Goal: Transaction & Acquisition: Purchase product/service

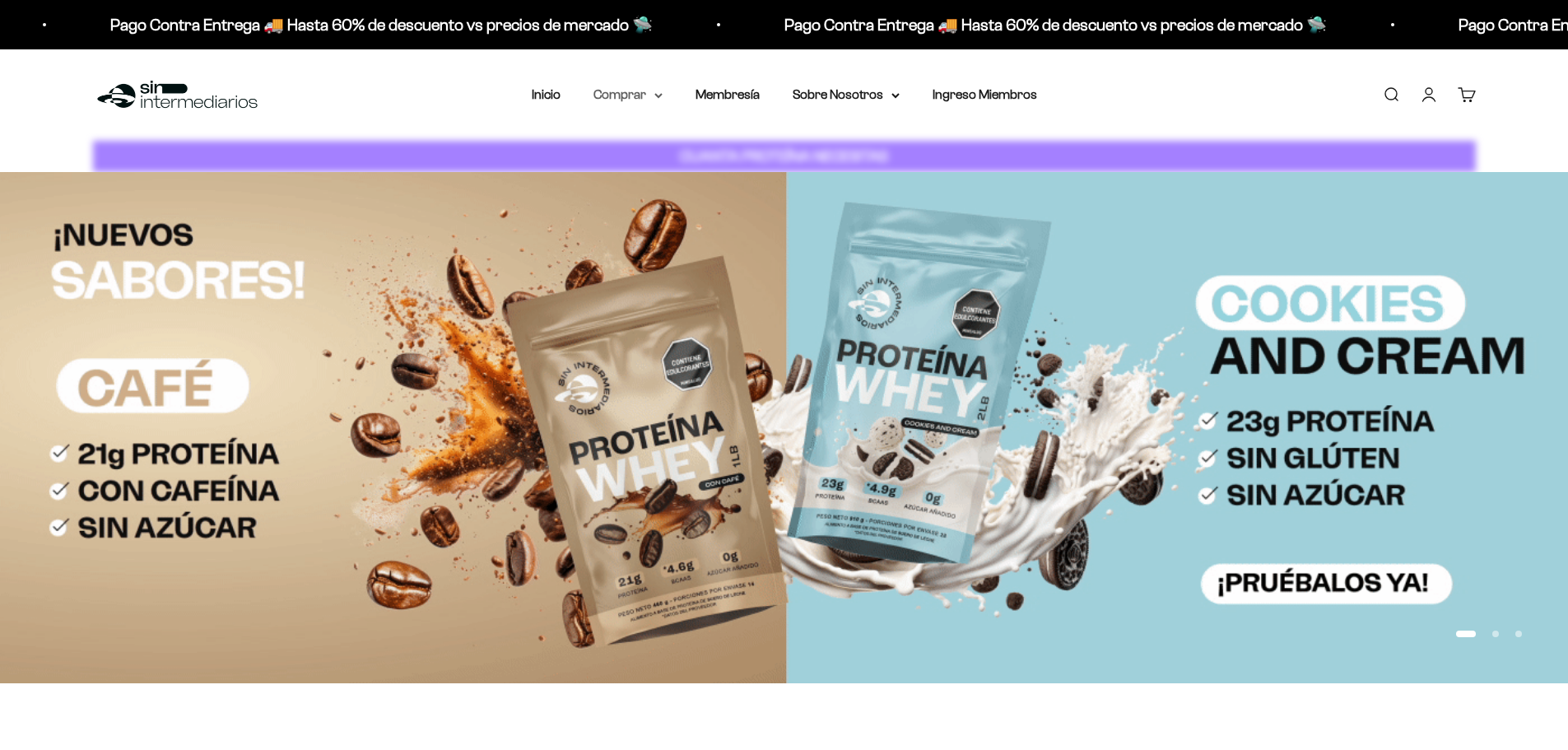
click at [648, 92] on summary "Comprar" at bounding box center [627, 94] width 69 height 21
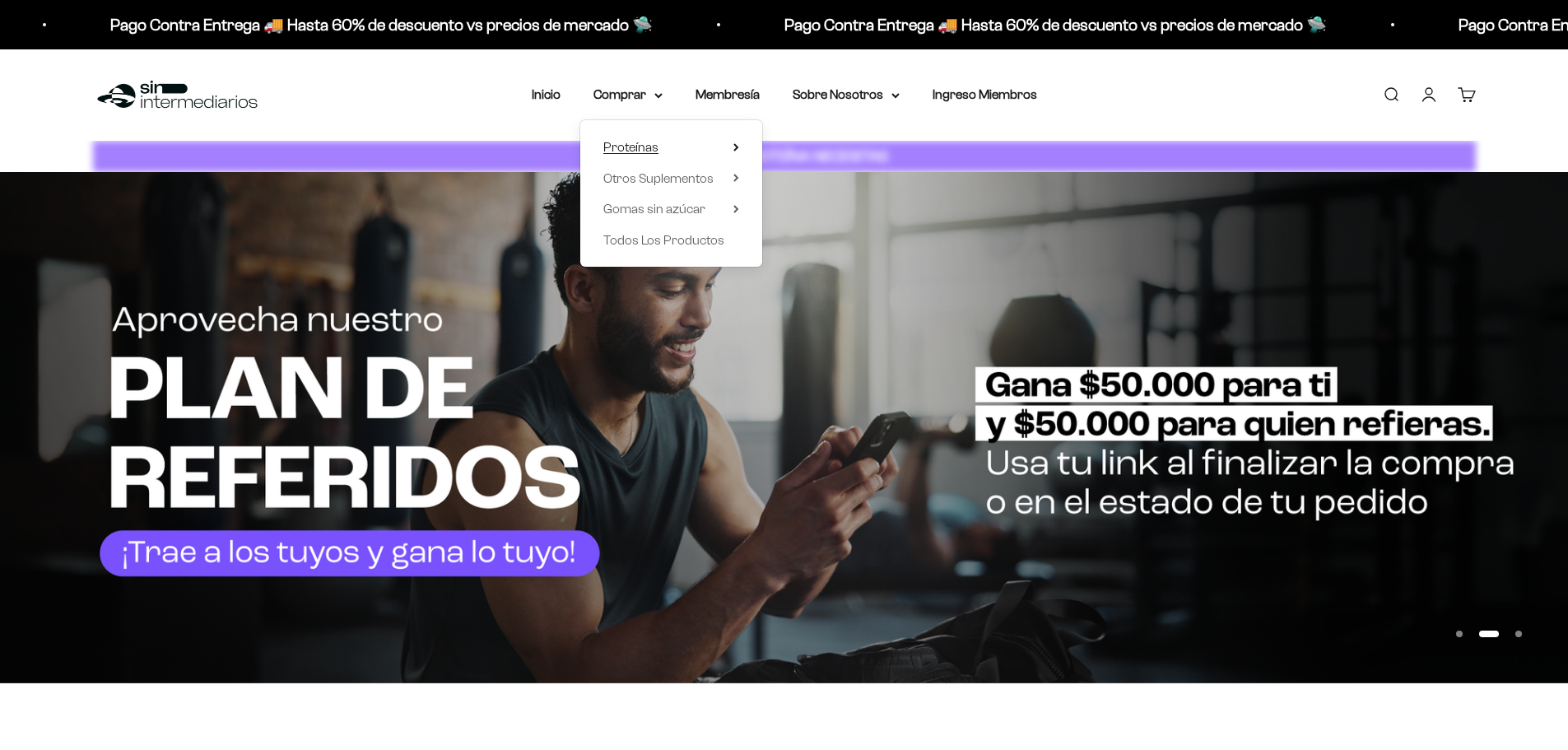
click at [658, 150] on summary "Proteínas" at bounding box center [671, 147] width 136 height 21
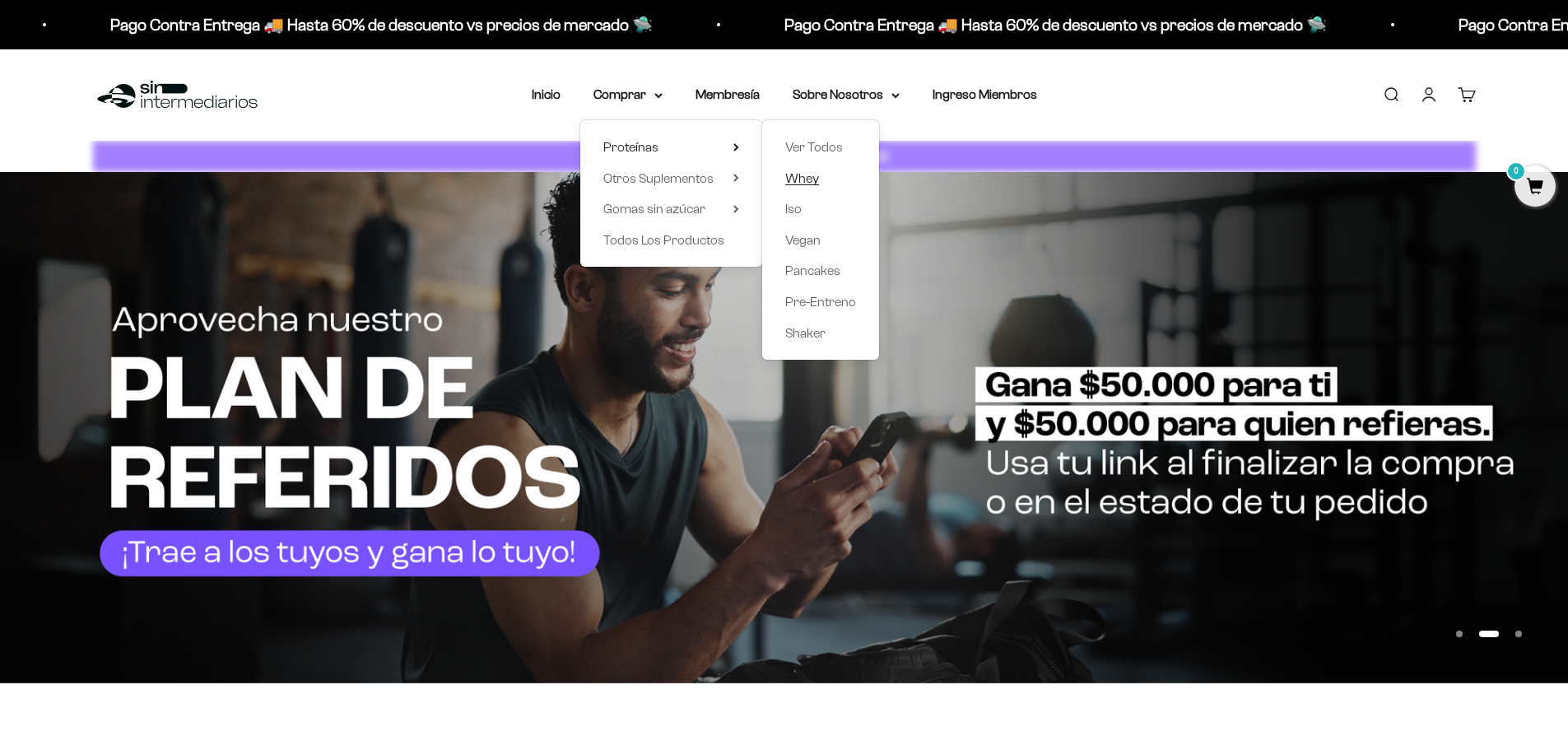
click at [809, 179] on span "Whey" at bounding box center [802, 178] width 34 height 14
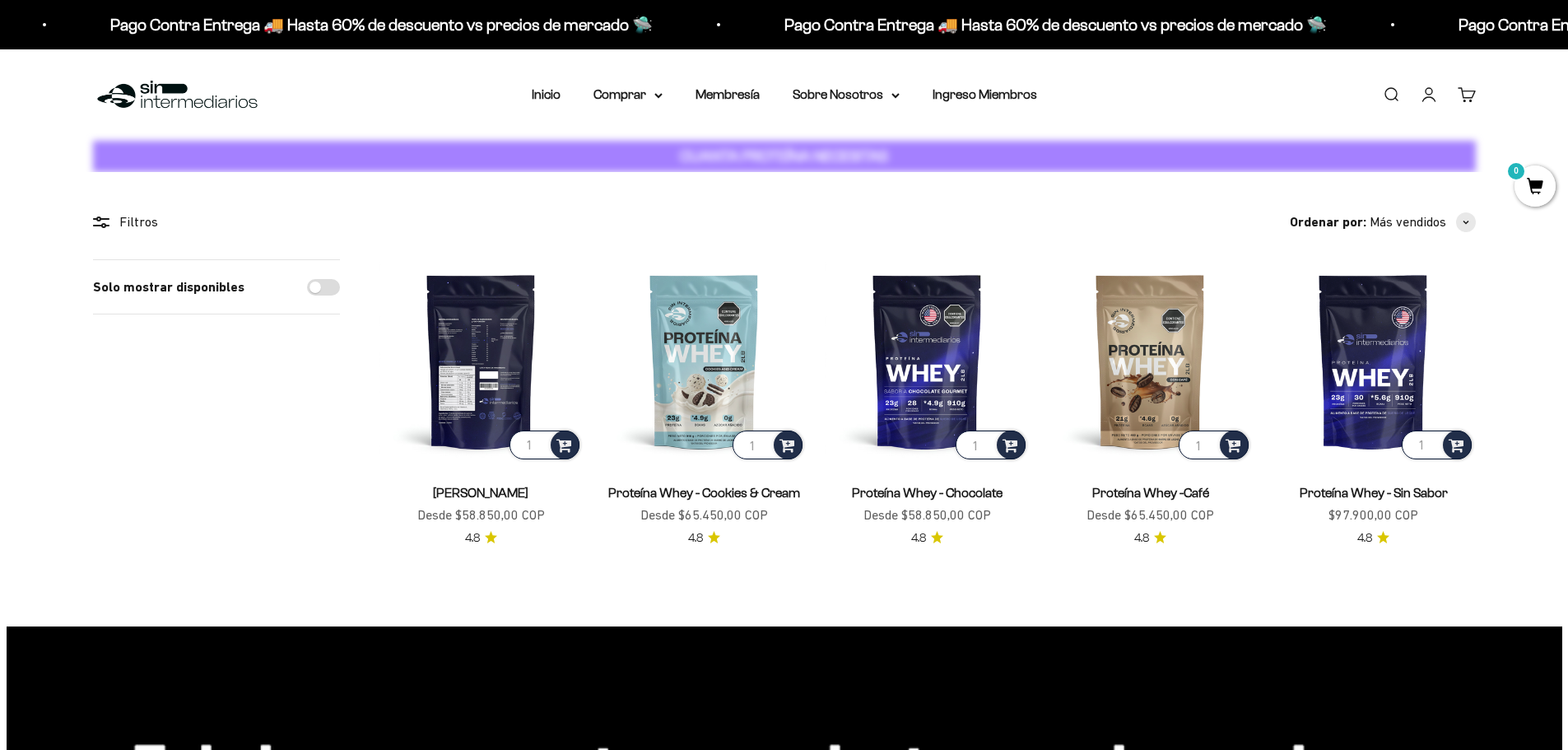
click at [479, 358] on img at bounding box center [481, 361] width 203 height 203
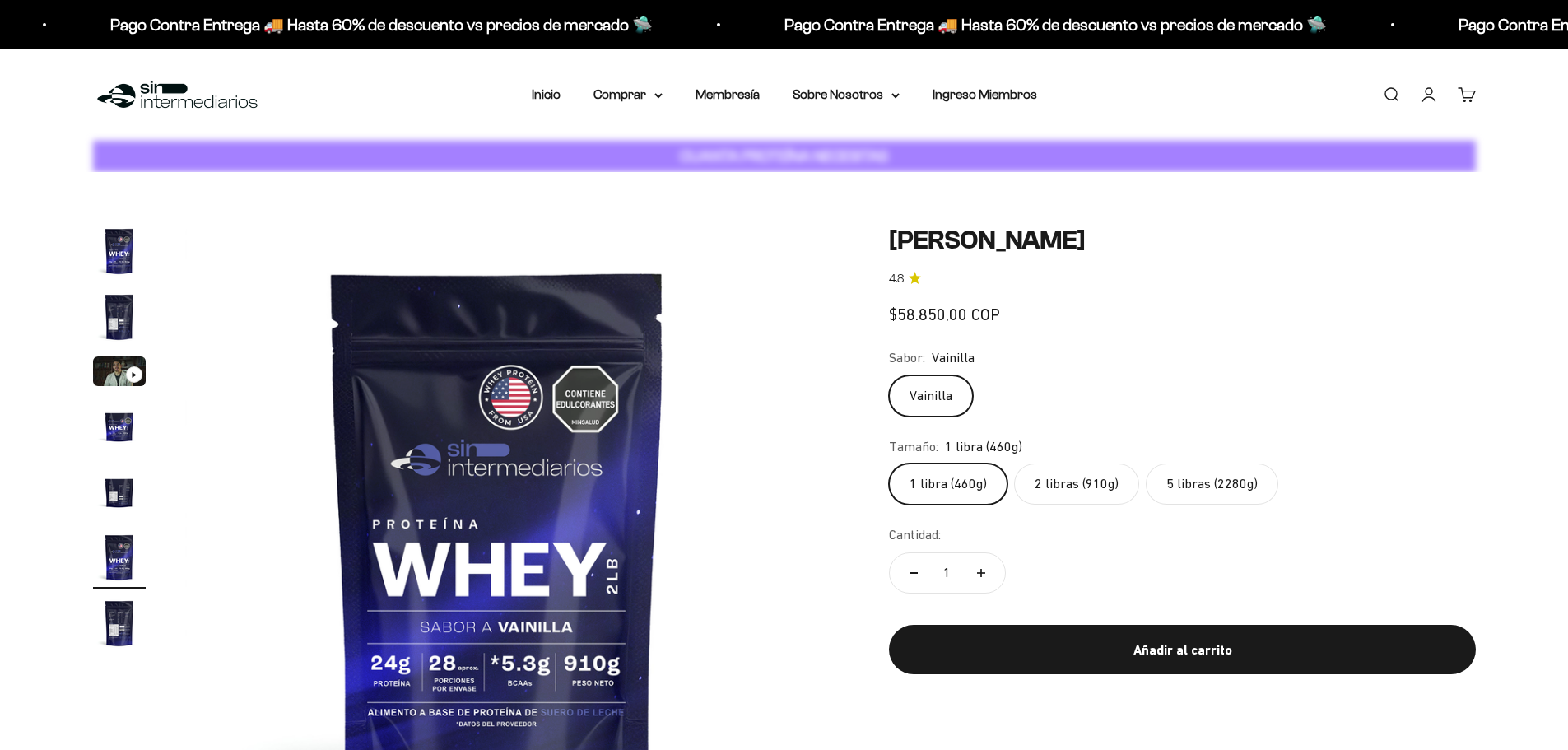
scroll to position [0, 3223]
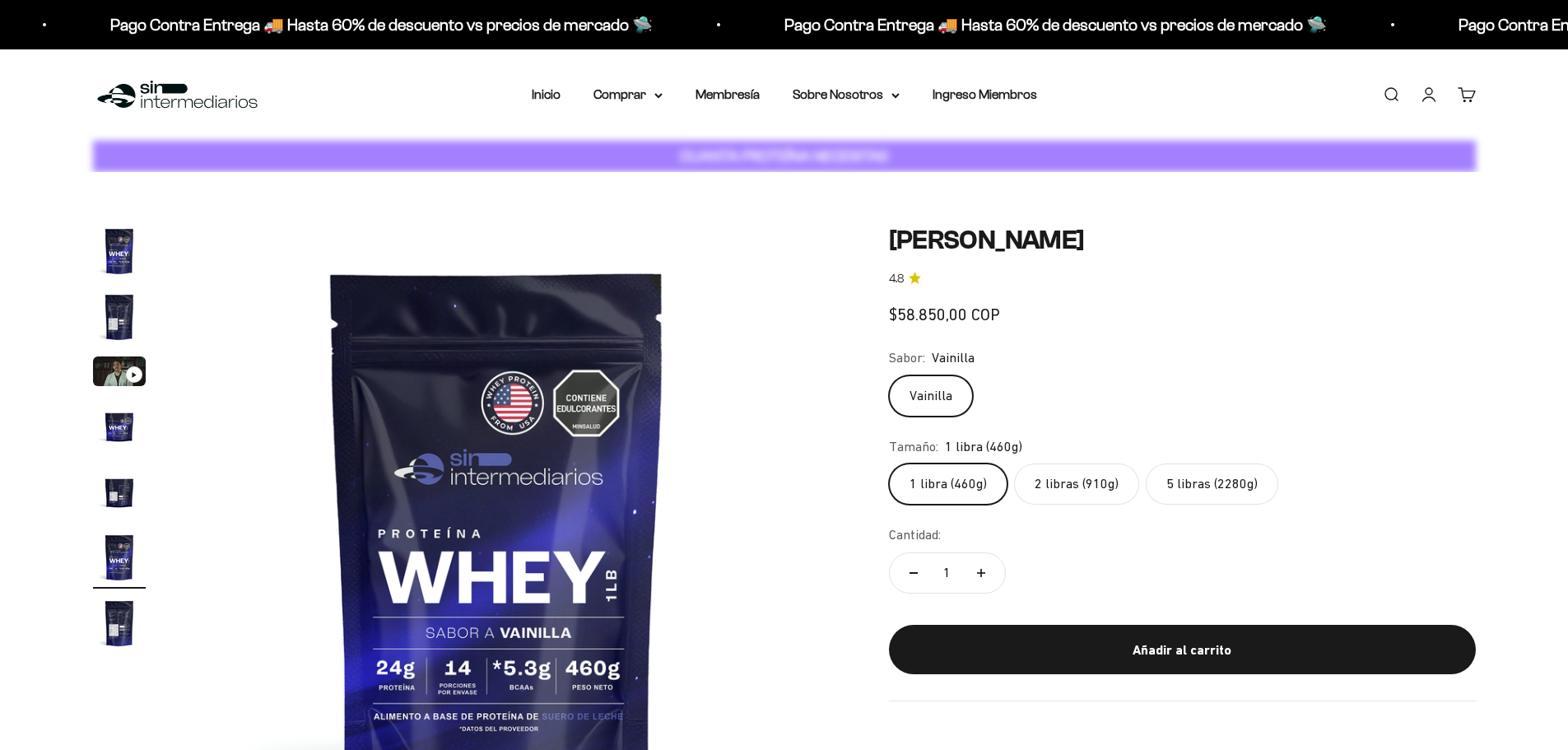
click at [119, 294] on img "Ir al artículo 2" at bounding box center [119, 317] width 52 height 52
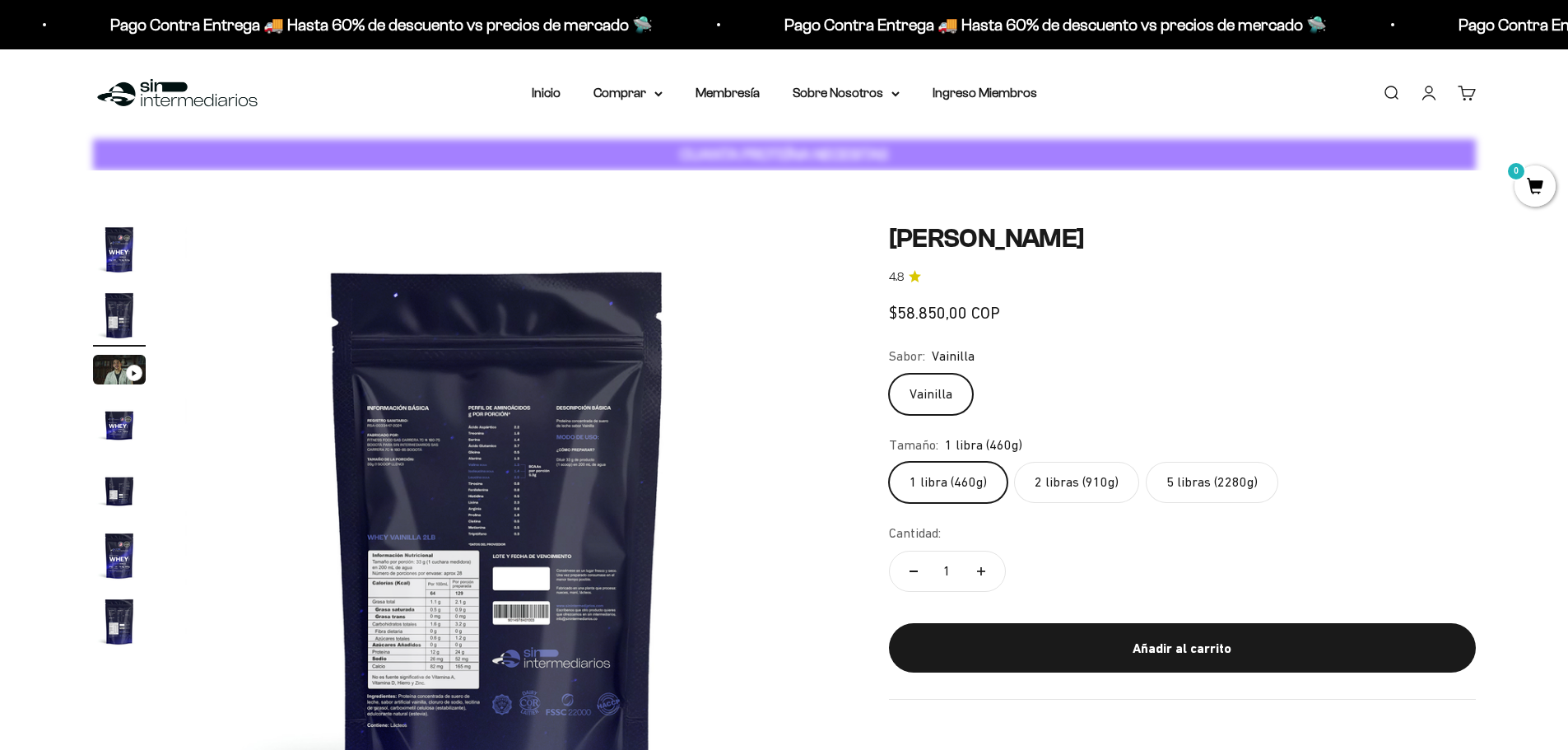
scroll to position [0, 0]
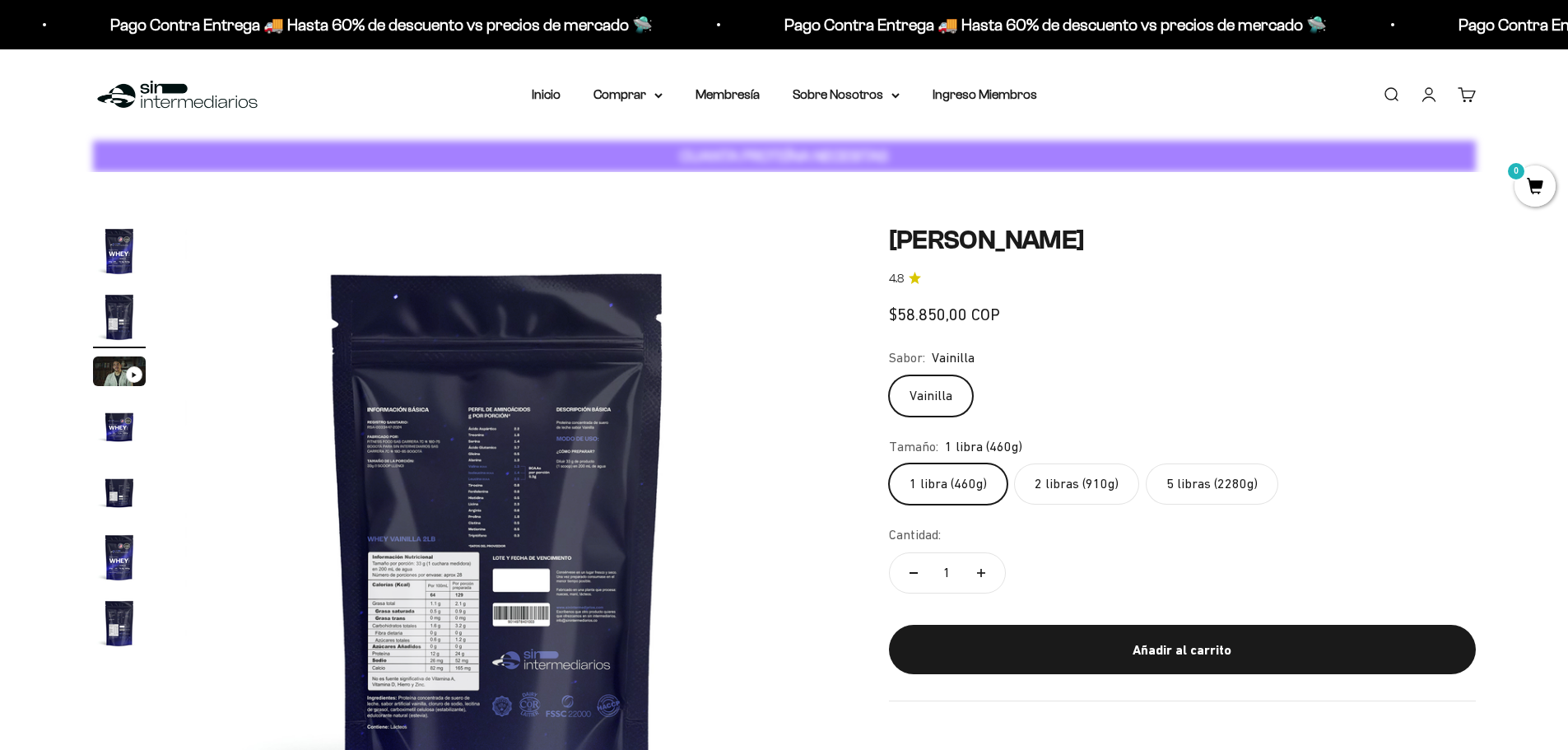
click at [107, 256] on img "Ir al artículo 1" at bounding box center [119, 250] width 52 height 52
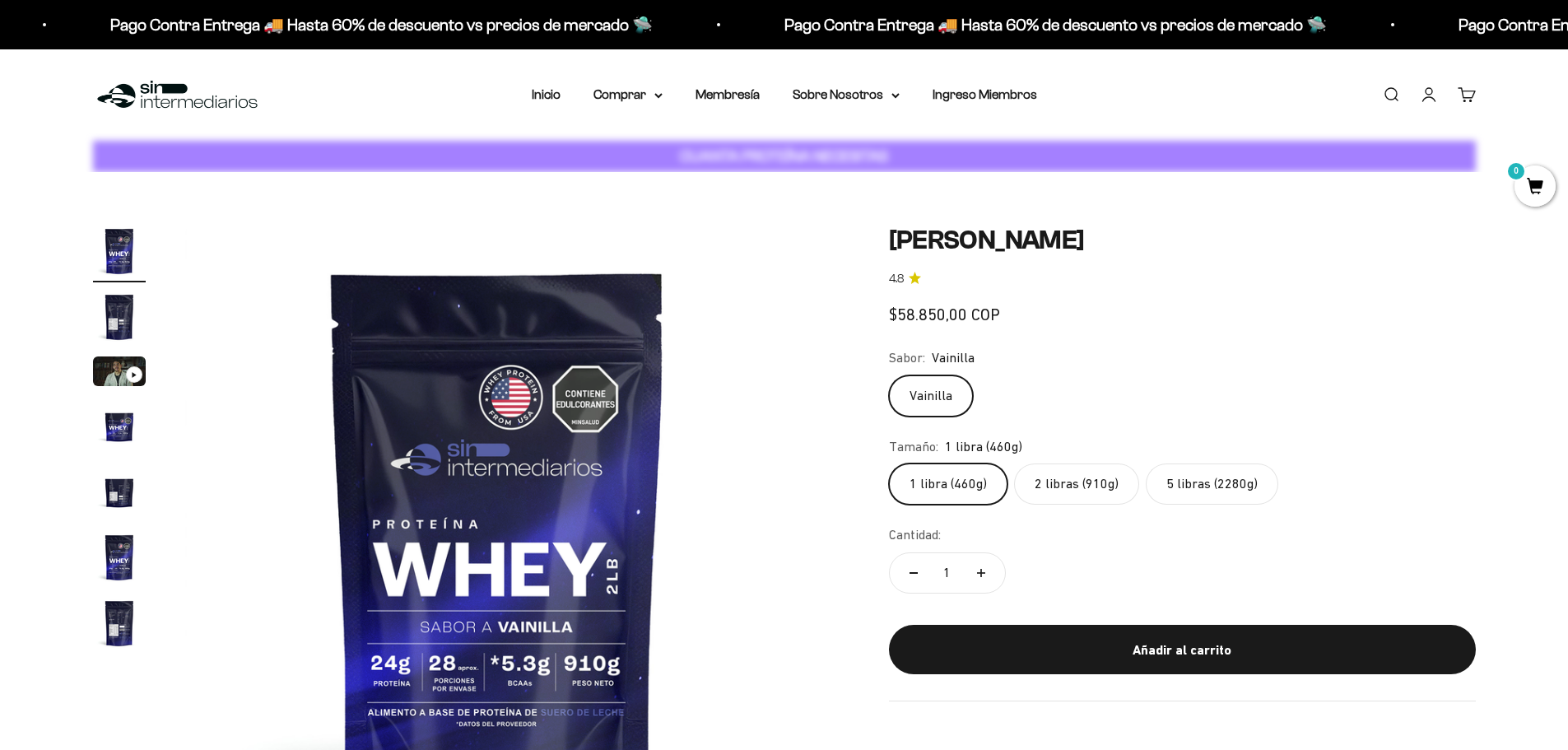
scroll to position [82, 0]
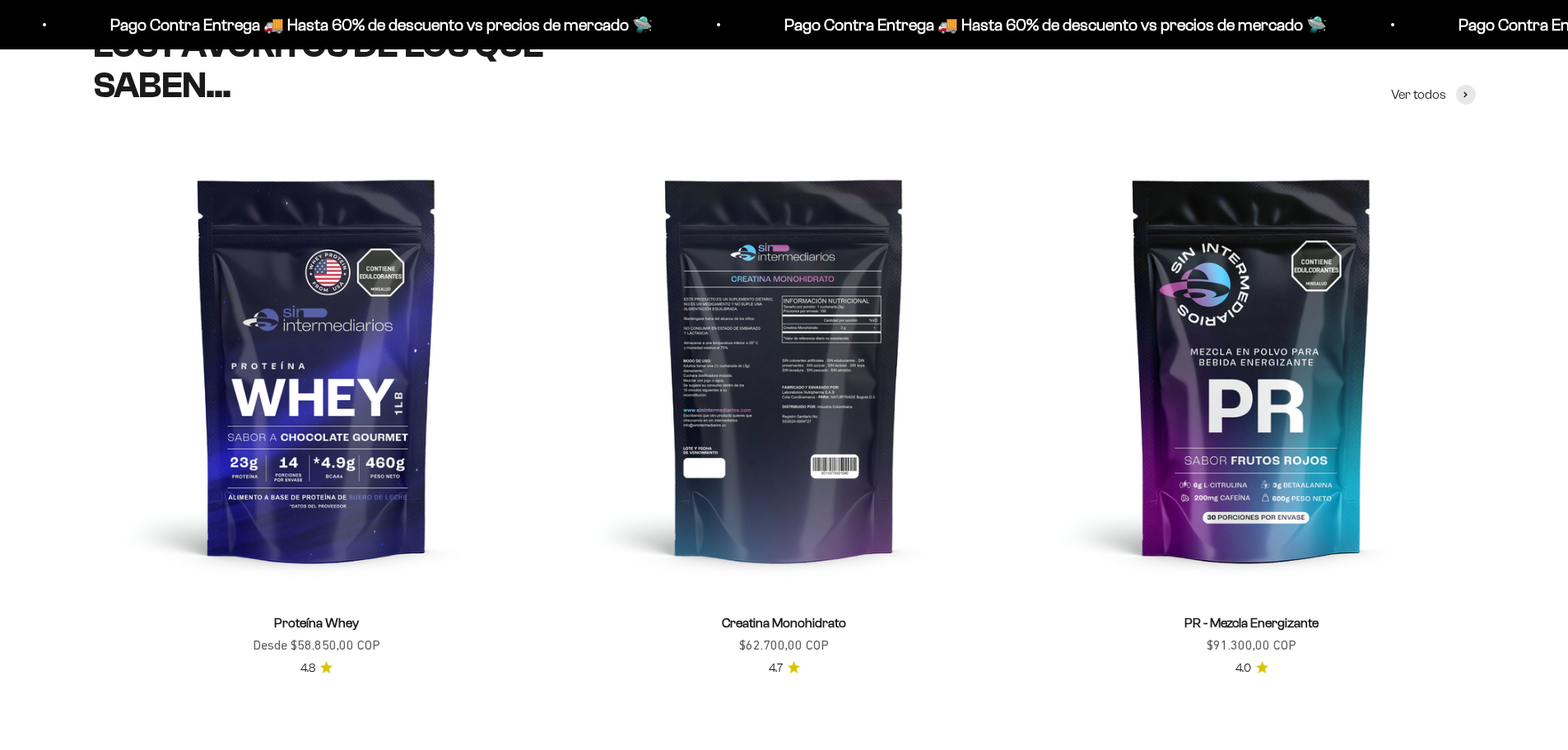
scroll to position [741, 0]
